Goal: Information Seeking & Learning: Understand process/instructions

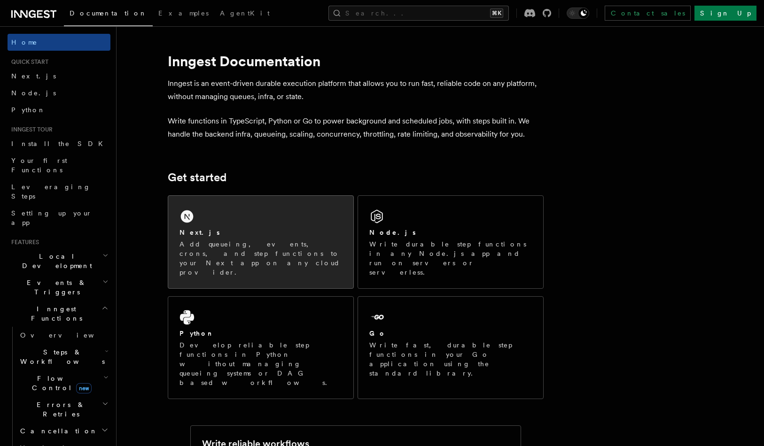
click at [287, 239] on div "Next.js Add queueing, events, crons, and step functions to your Next app on any…" at bounding box center [261, 252] width 163 height 49
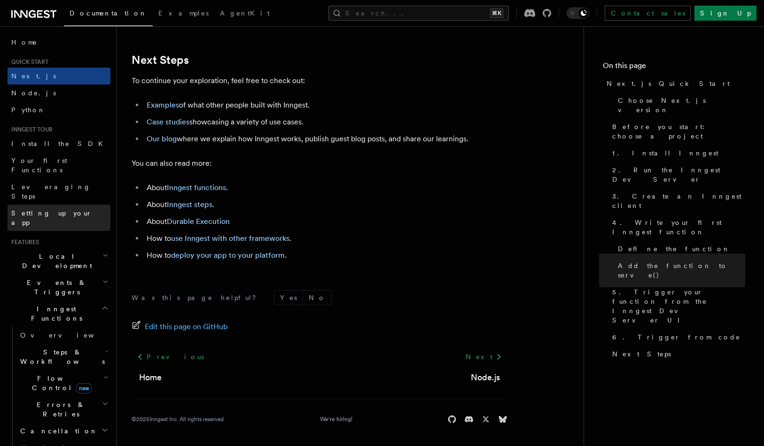
scroll to position [5870, 0]
click at [79, 205] on link "Setting up your app" at bounding box center [59, 218] width 103 height 26
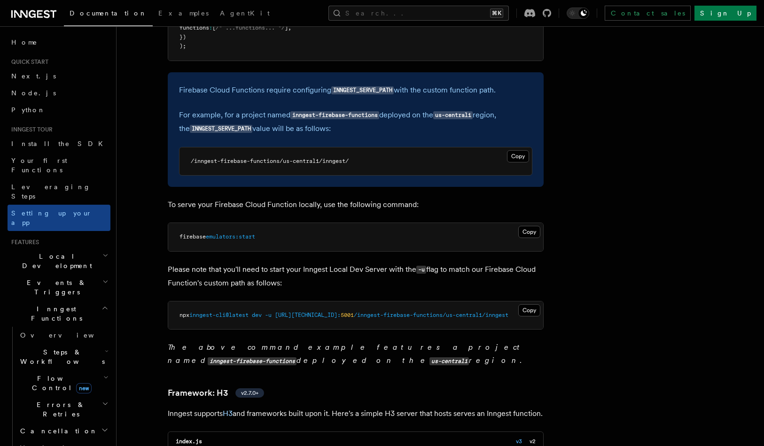
scroll to position [3978, 0]
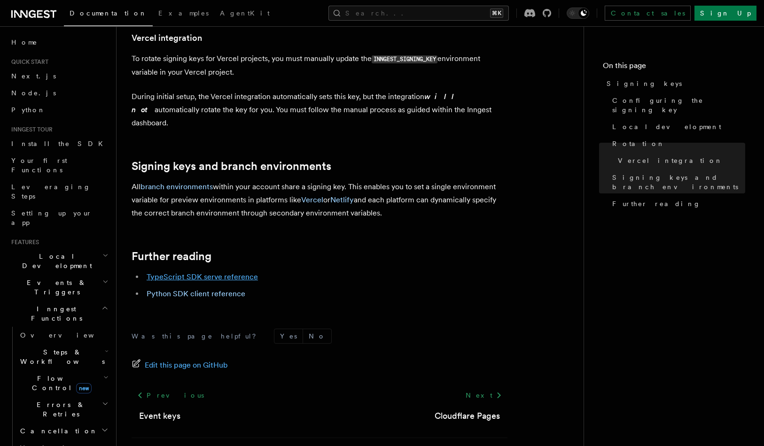
scroll to position [973, 0]
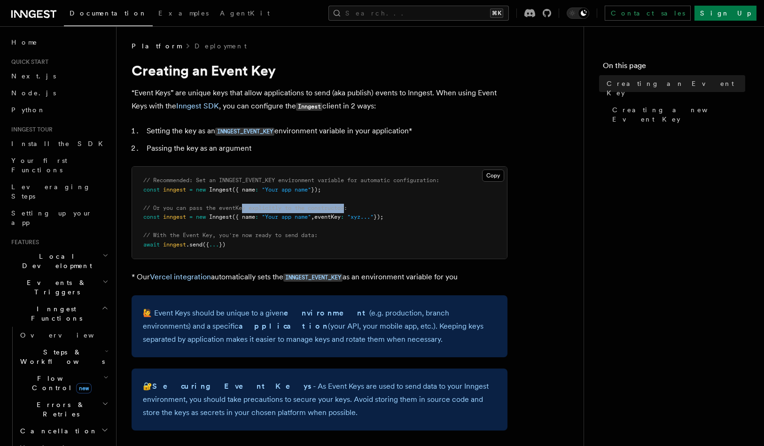
drag, startPoint x: 245, startPoint y: 206, endPoint x: 350, endPoint y: 206, distance: 104.3
click at [347, 206] on span "// Or you can pass the eventKey explicitly to the constructor:" at bounding box center [245, 208] width 204 height 7
